Goal: Task Accomplishment & Management: Manage account settings

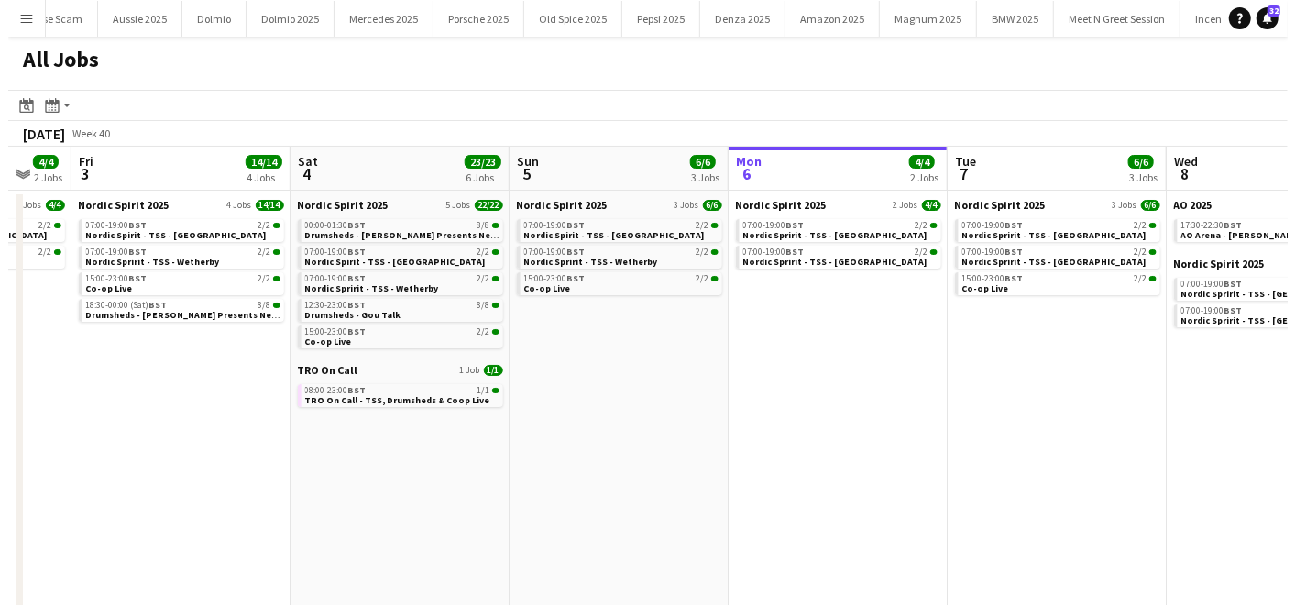
scroll to position [0, 1283]
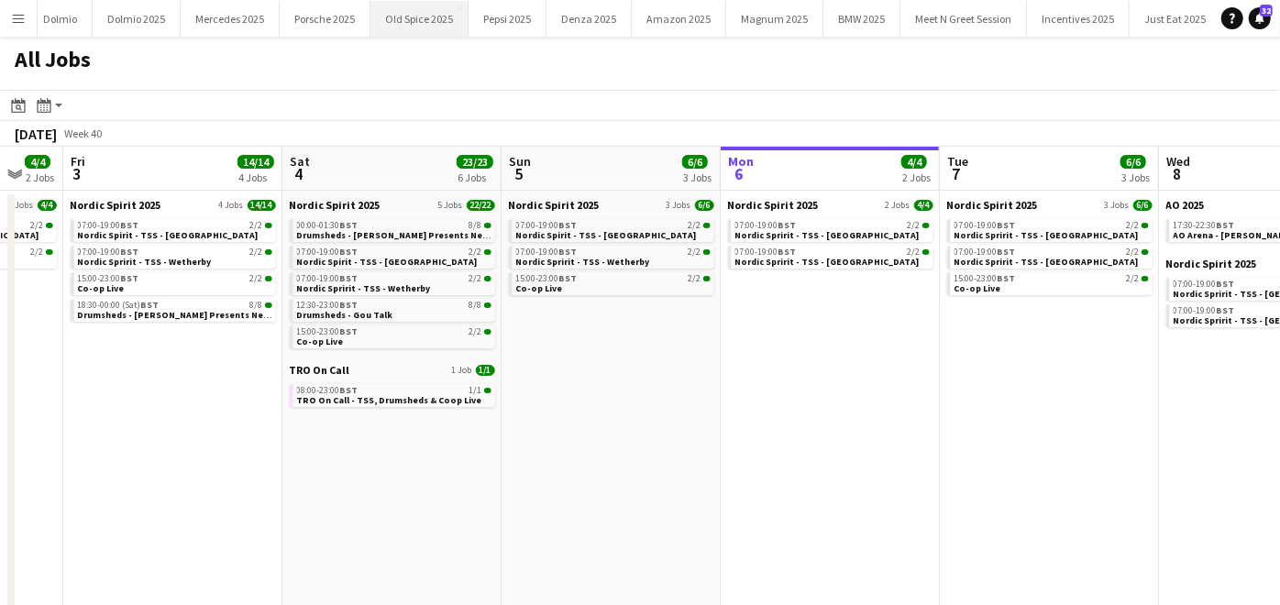
click at [442, 20] on button "Old Spice 2025 Close" at bounding box center [419, 19] width 98 height 36
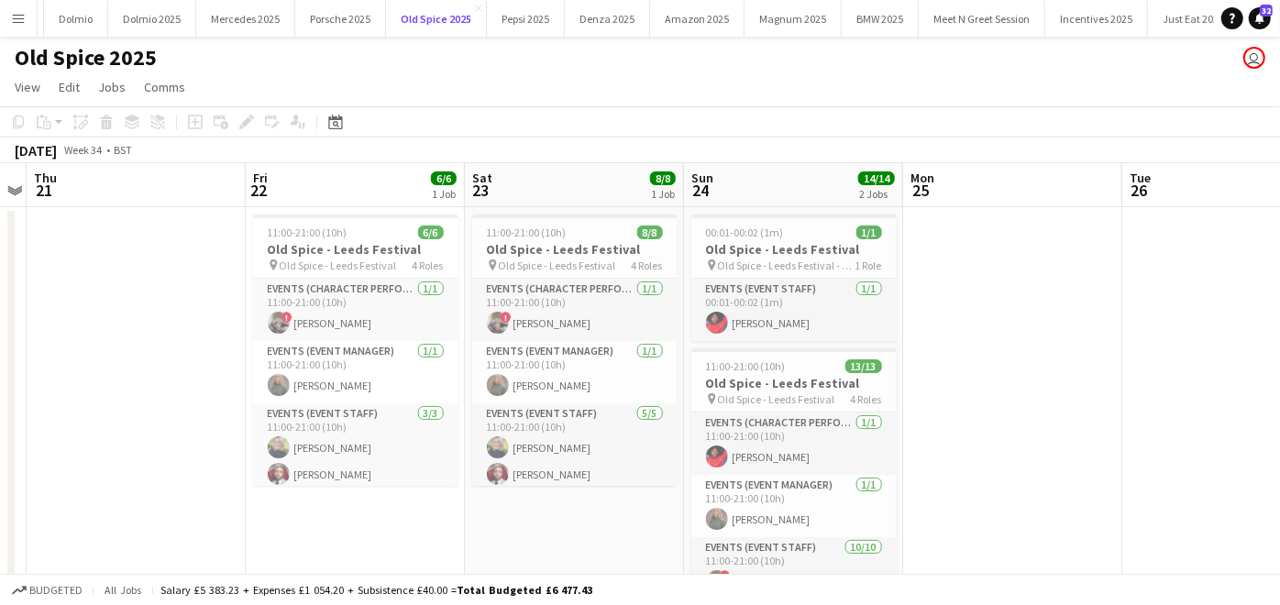
scroll to position [0, 633]
click at [778, 253] on h3 "Old Spice - Leeds Festival" at bounding box center [791, 249] width 205 height 17
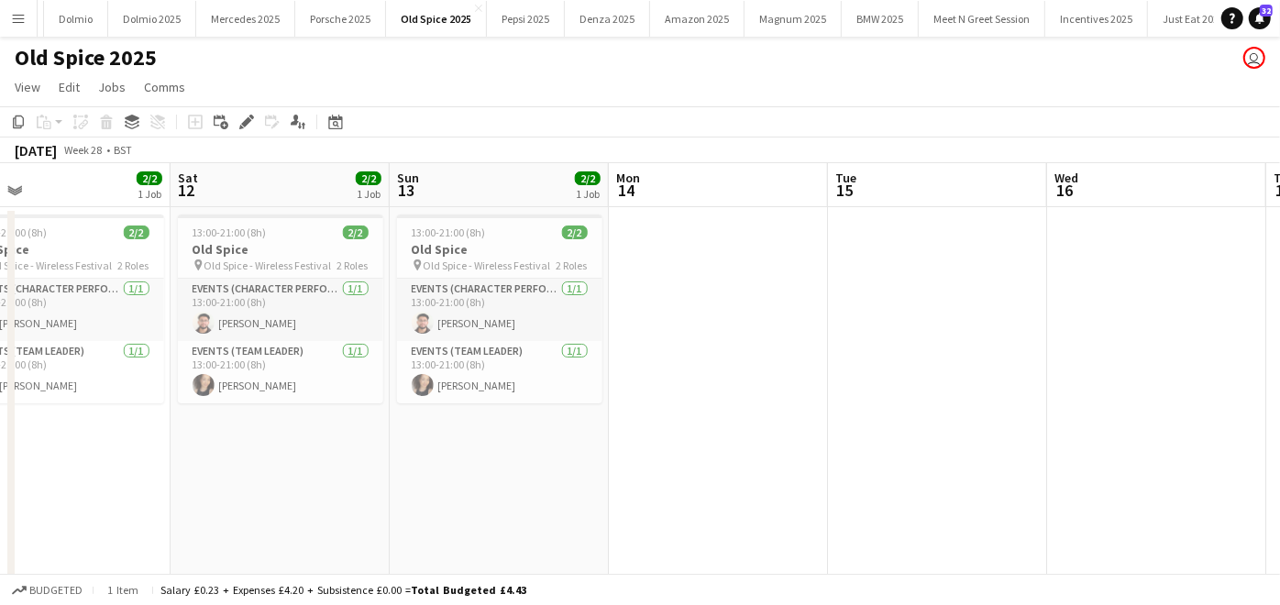
scroll to position [0, 607]
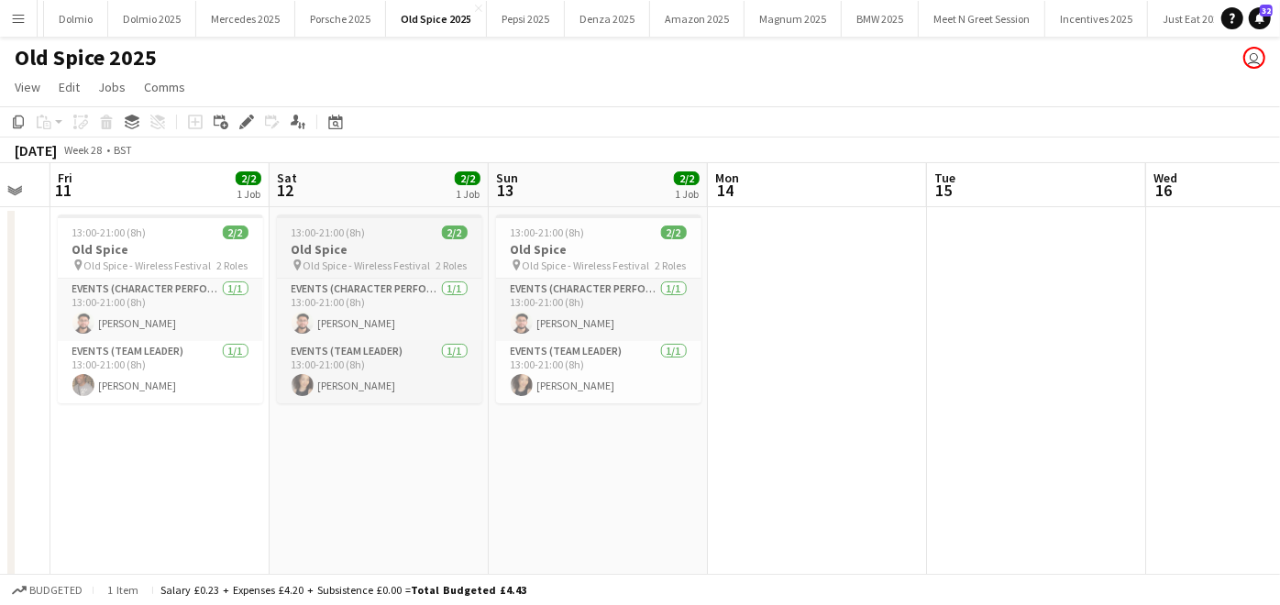
click at [348, 249] on h3 "Old Spice" at bounding box center [379, 249] width 205 height 17
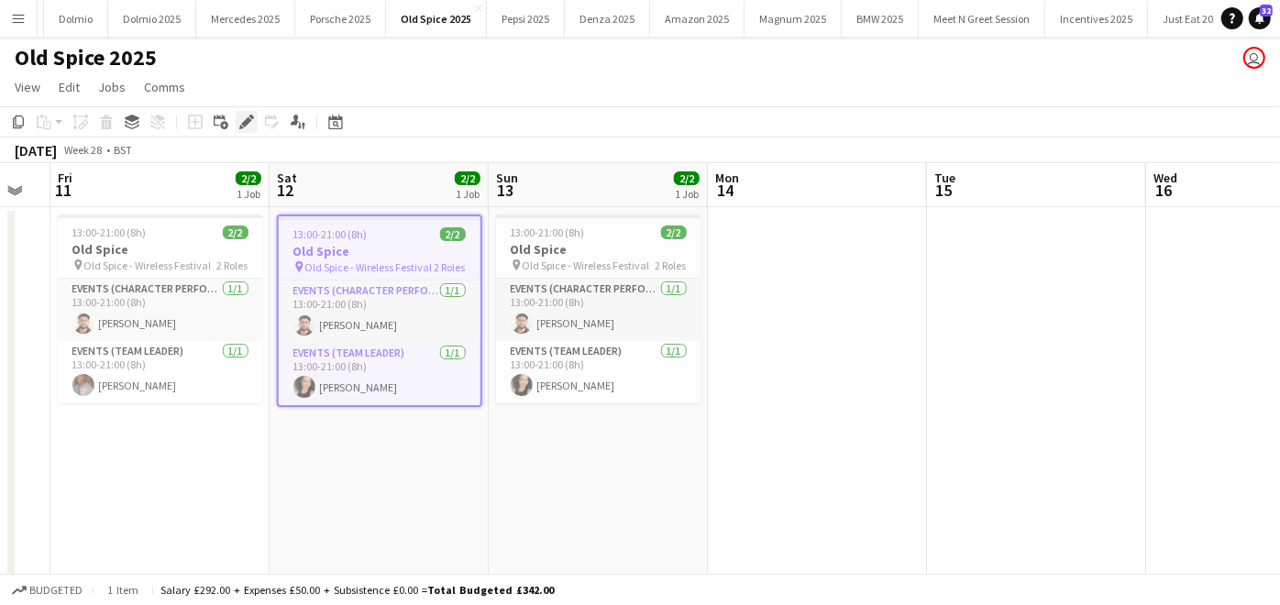
click at [243, 122] on icon at bounding box center [246, 122] width 10 height 10
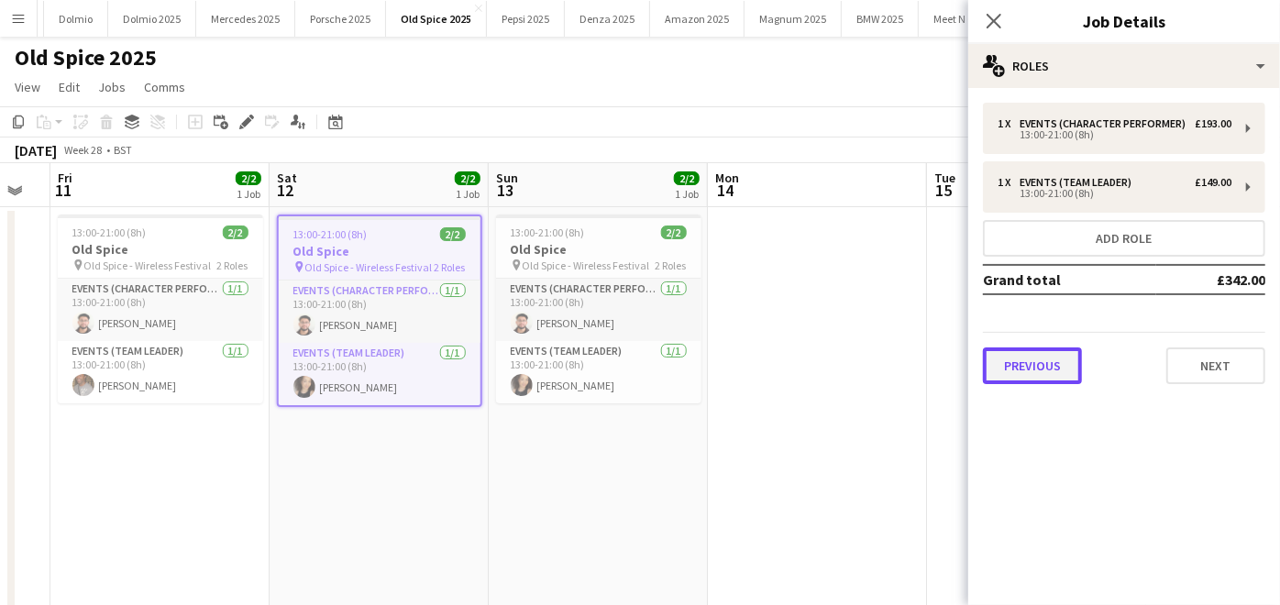
click at [1054, 368] on button "Previous" at bounding box center [1032, 365] width 99 height 37
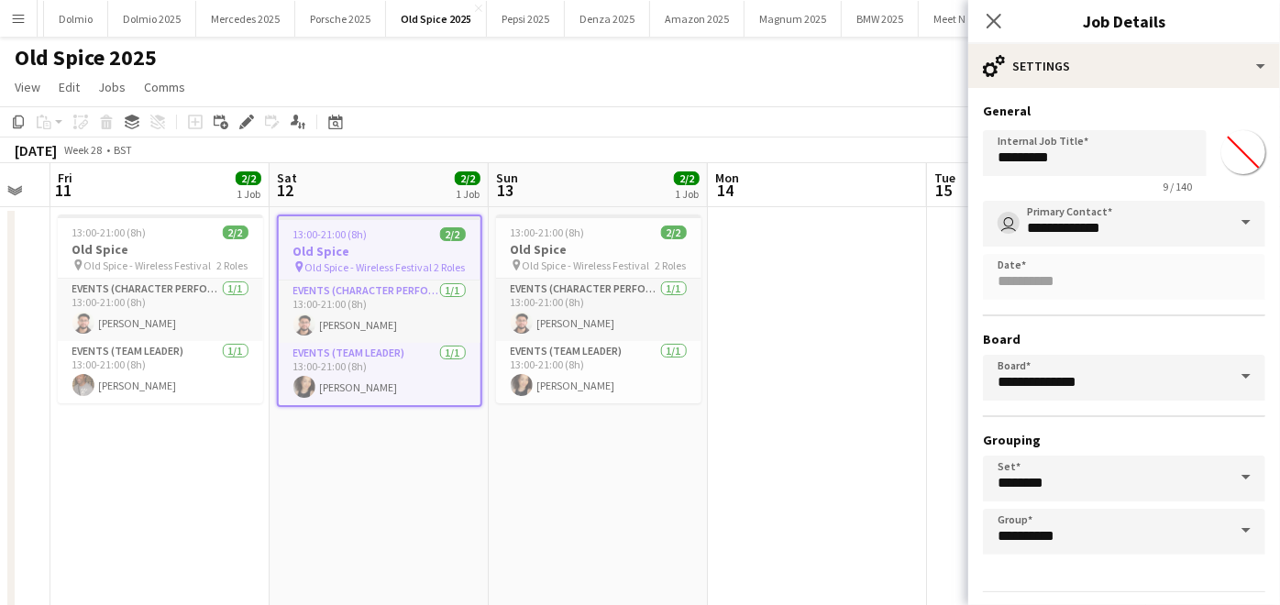
scroll to position [48, 0]
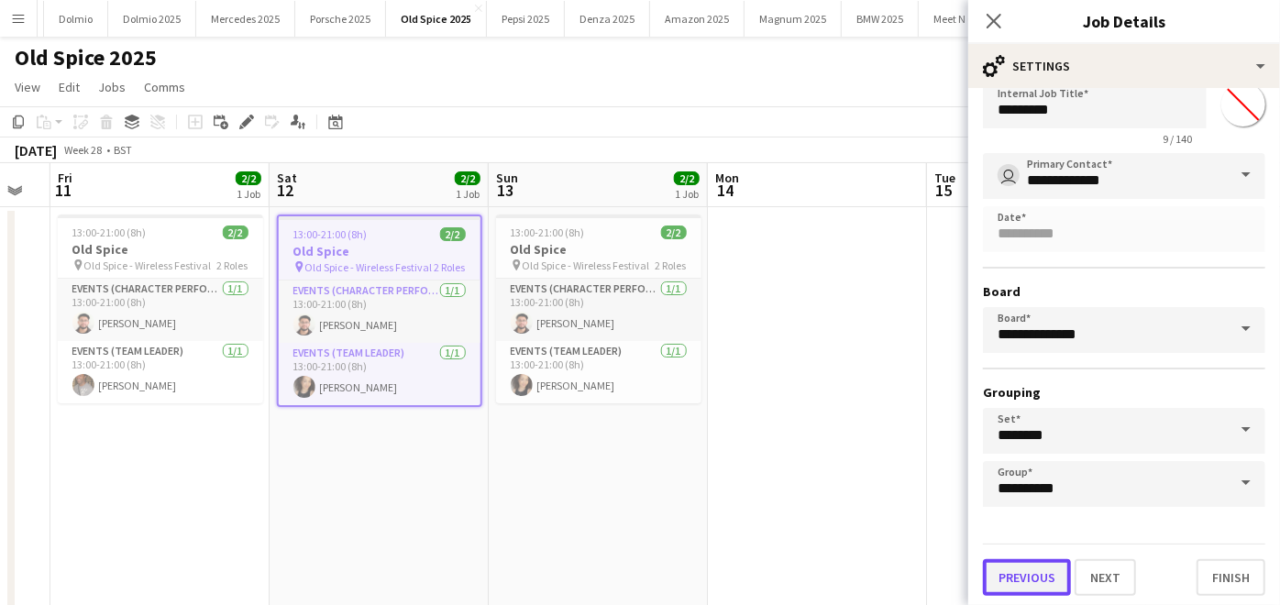
click at [1027, 566] on button "Previous" at bounding box center [1027, 577] width 88 height 37
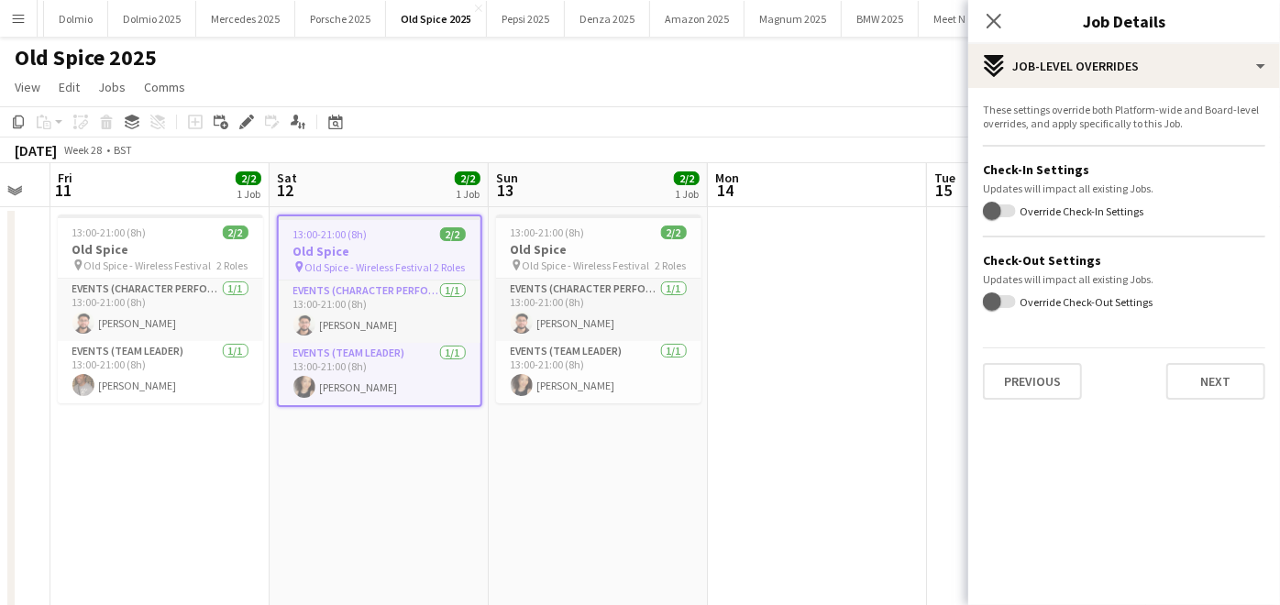
scroll to position [0, 0]
click at [1000, 376] on button "Previous" at bounding box center [1032, 381] width 99 height 37
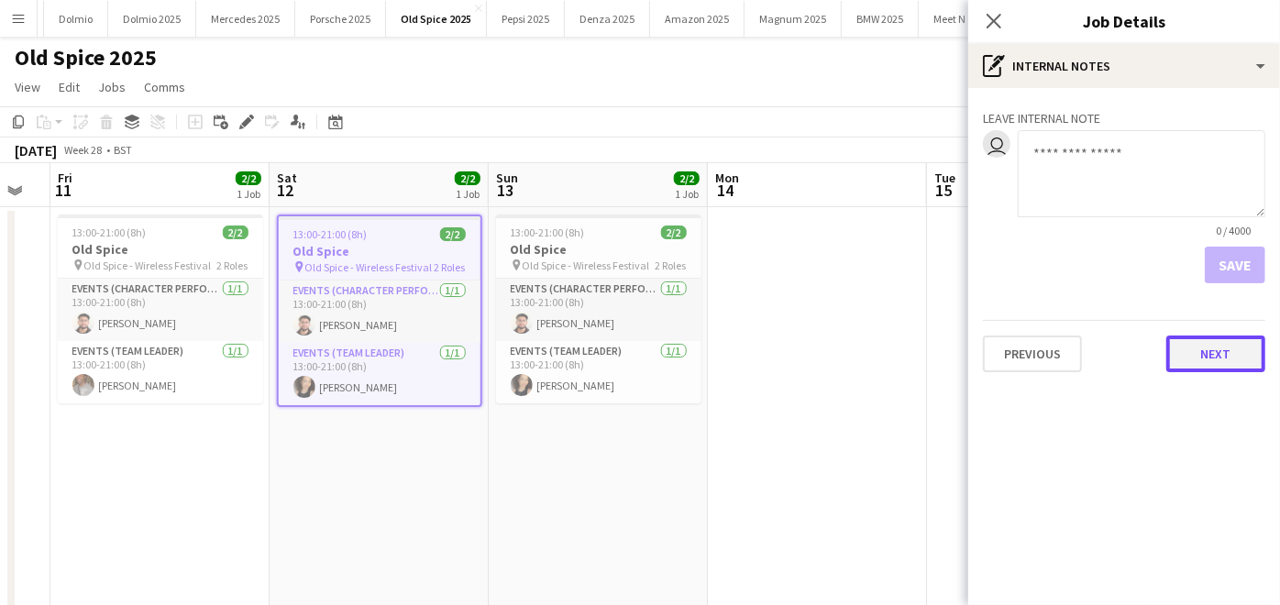
click at [1213, 360] on button "Next" at bounding box center [1215, 354] width 99 height 37
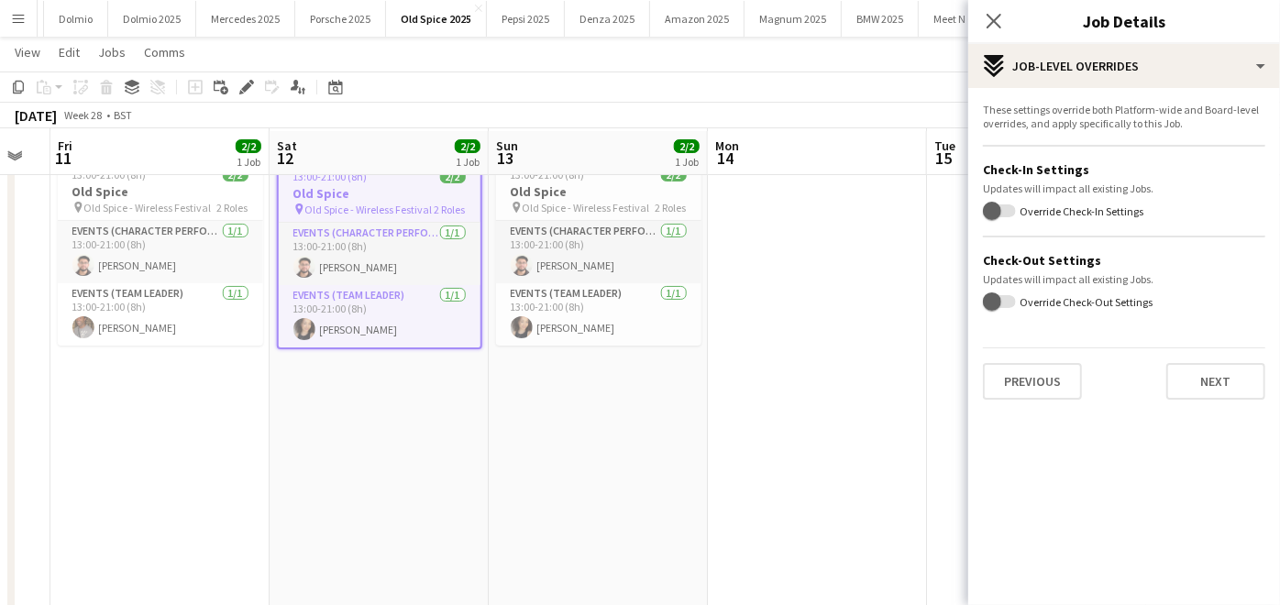
scroll to position [60, 0]
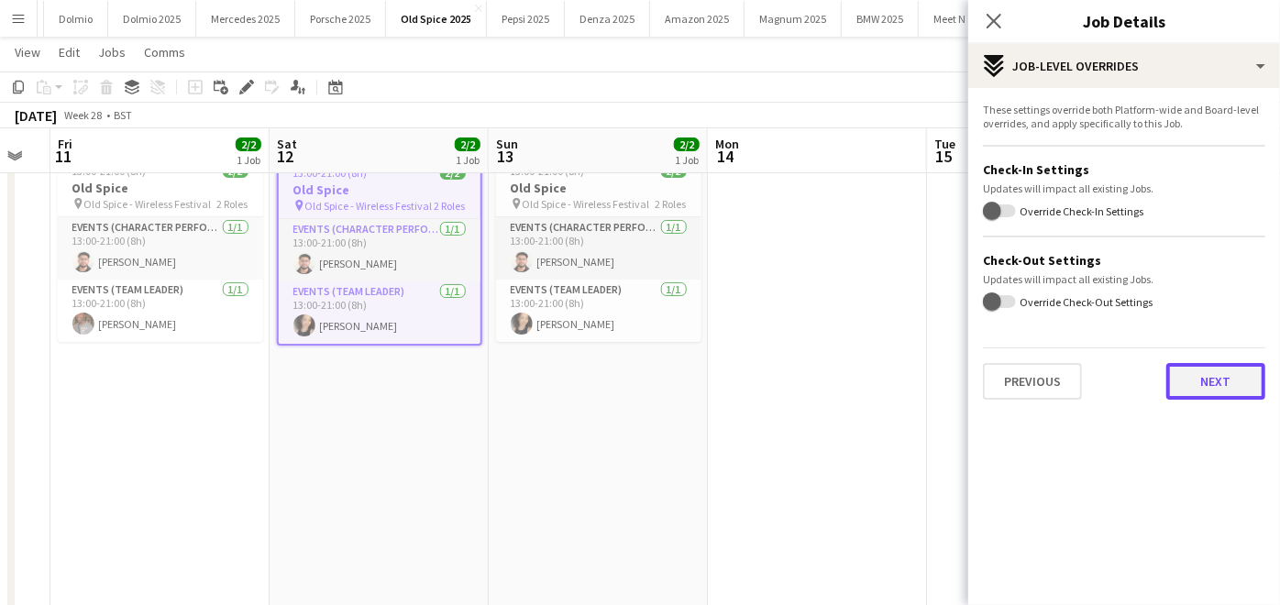
click at [1202, 372] on button "Next" at bounding box center [1215, 381] width 99 height 37
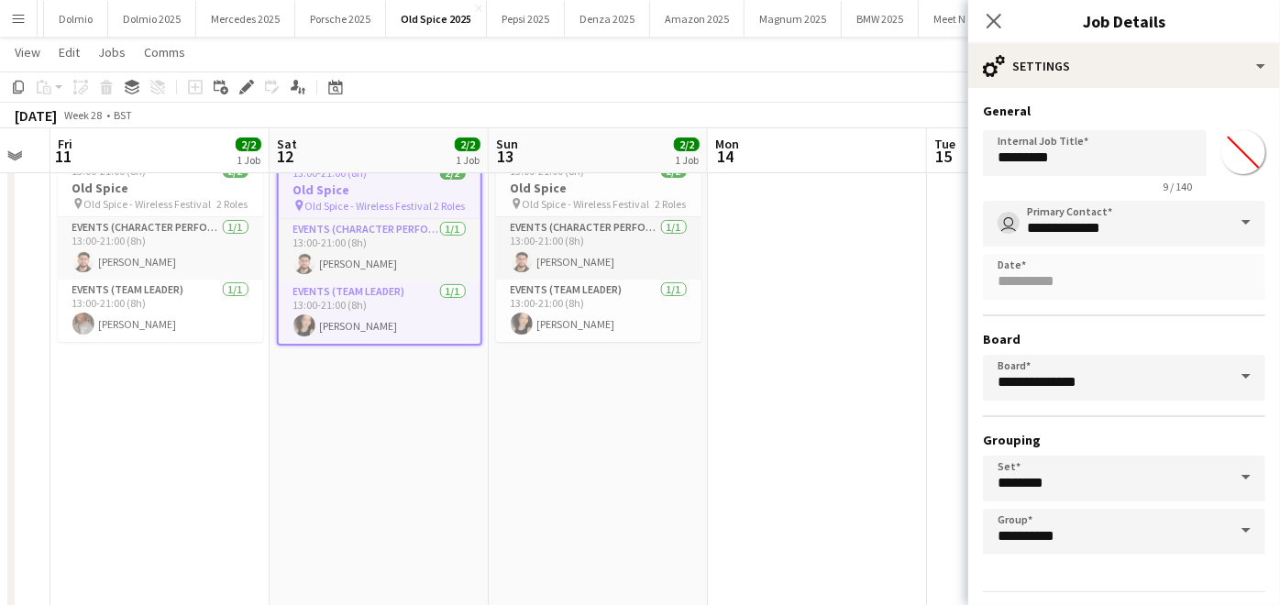
scroll to position [48, 0]
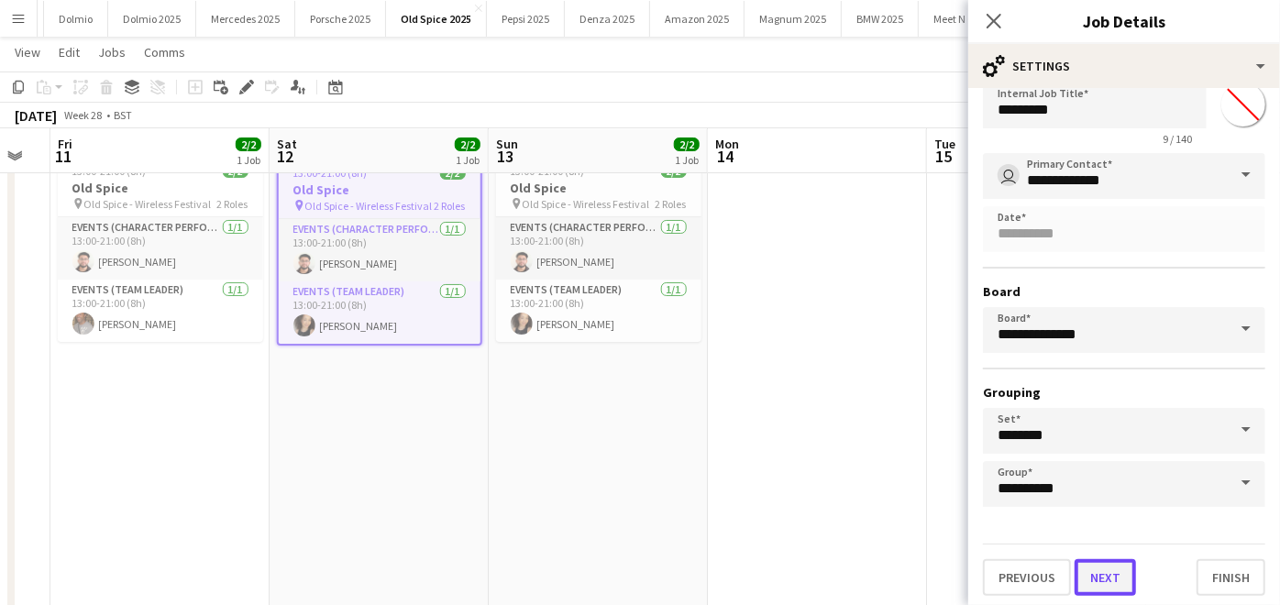
click at [1120, 573] on button "Next" at bounding box center [1104, 577] width 61 height 37
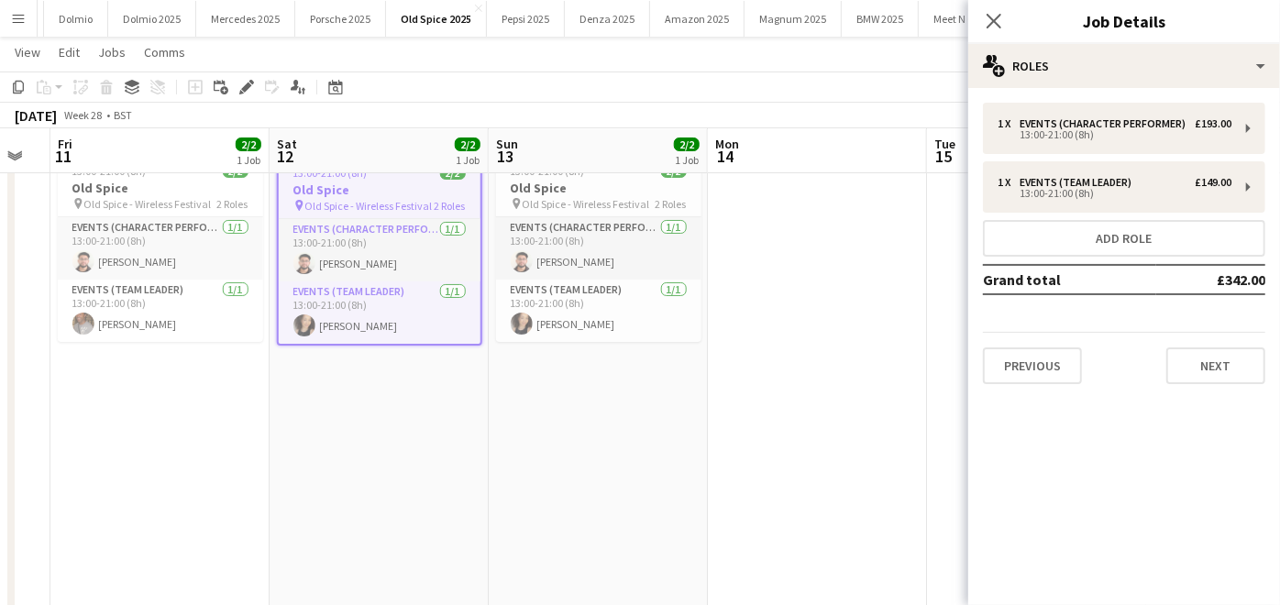
scroll to position [0, 0]
click at [1167, 366] on button "Next" at bounding box center [1215, 365] width 99 height 37
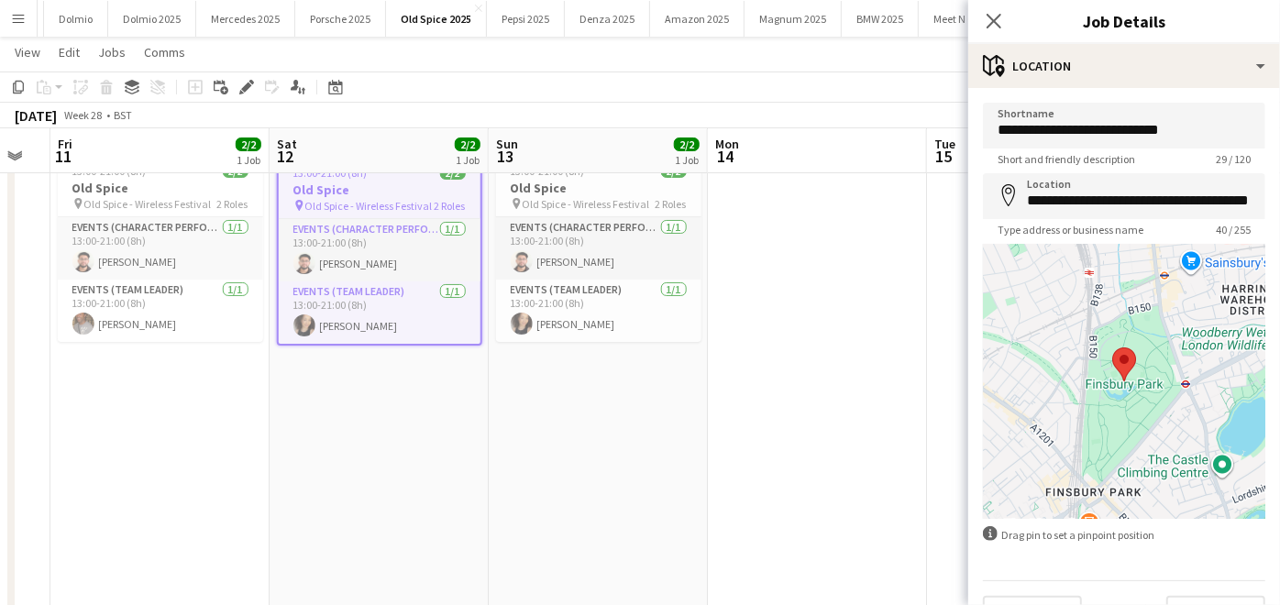
scroll to position [39, 0]
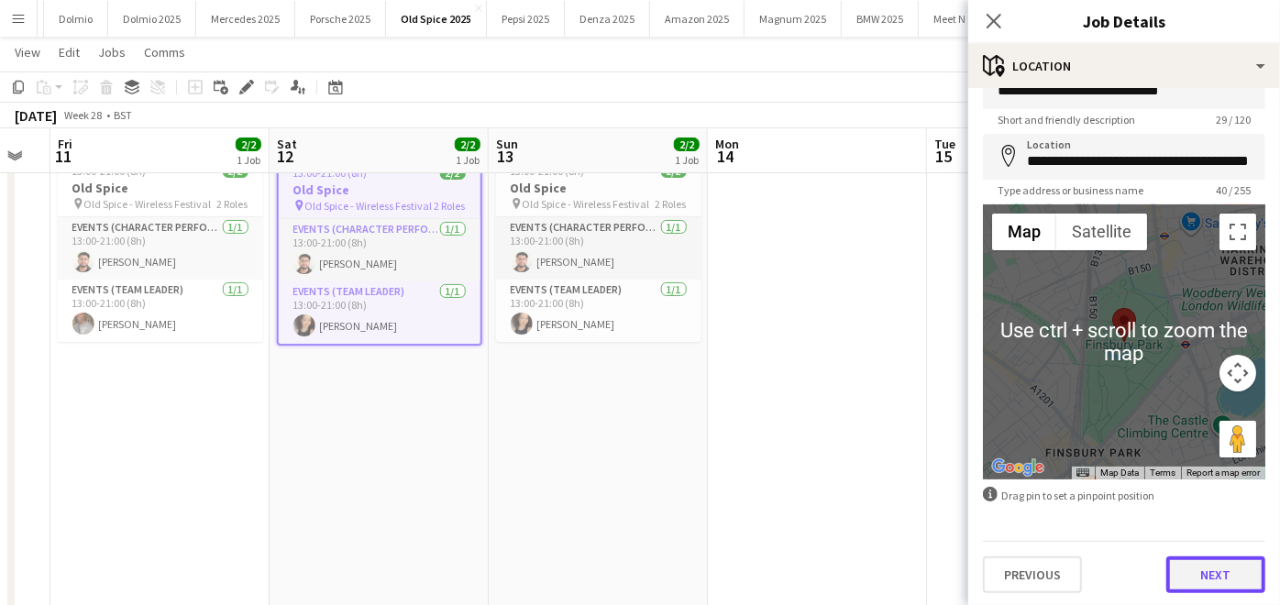
click at [1189, 576] on button "Next" at bounding box center [1215, 574] width 99 height 37
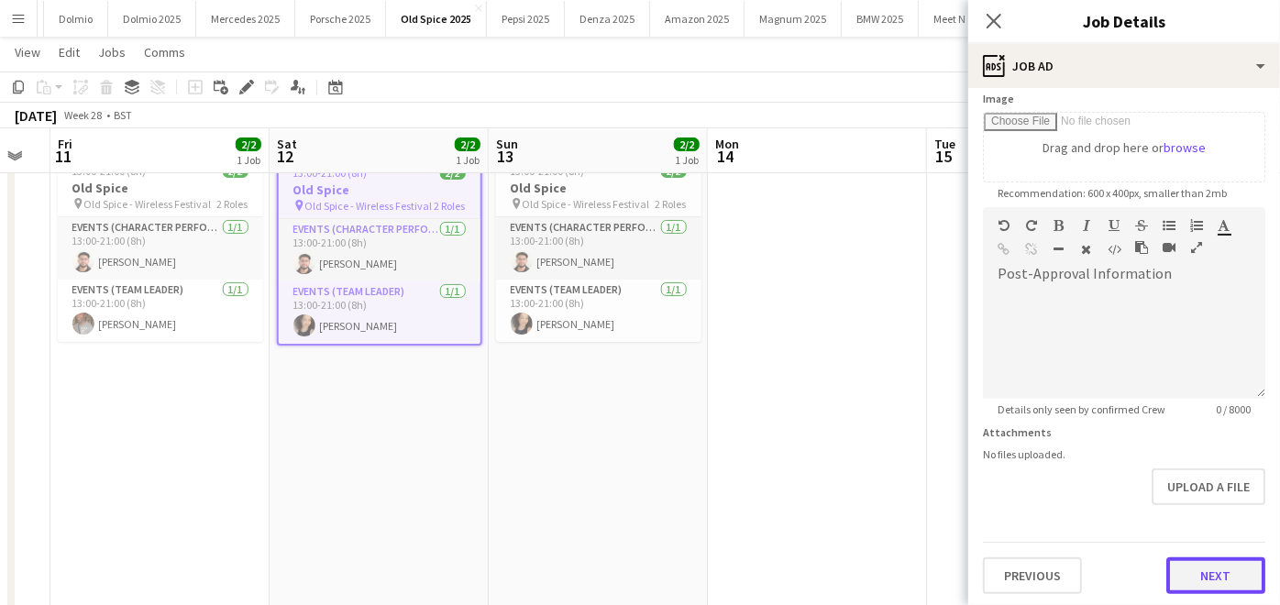
scroll to position [299, 0]
click at [1187, 563] on button "Next" at bounding box center [1215, 574] width 99 height 37
